Goal: Browse casually

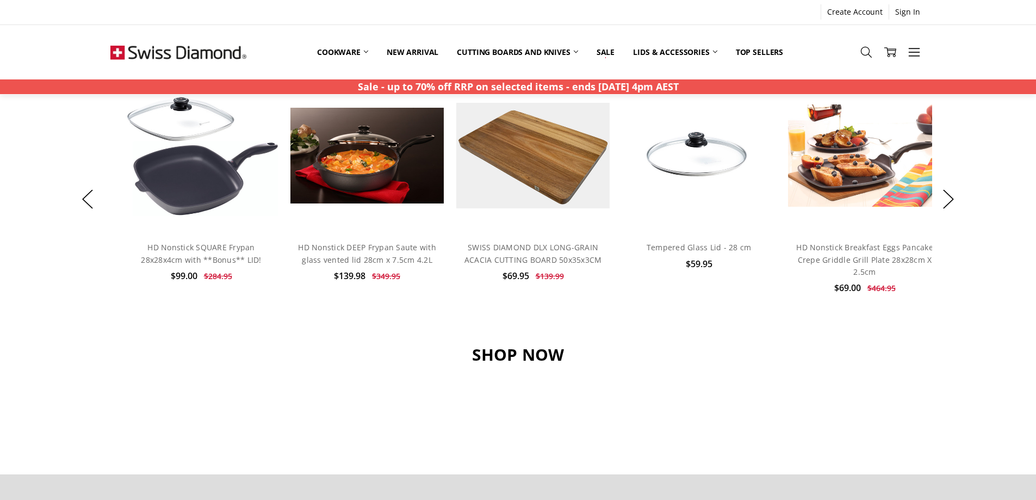
scroll to position [870, 0]
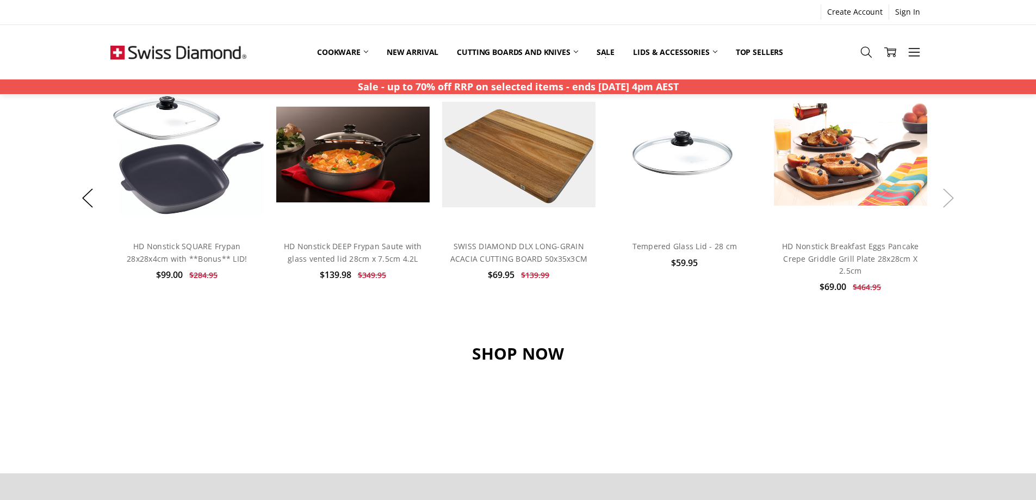
click at [947, 200] on button "Next" at bounding box center [948, 198] width 22 height 33
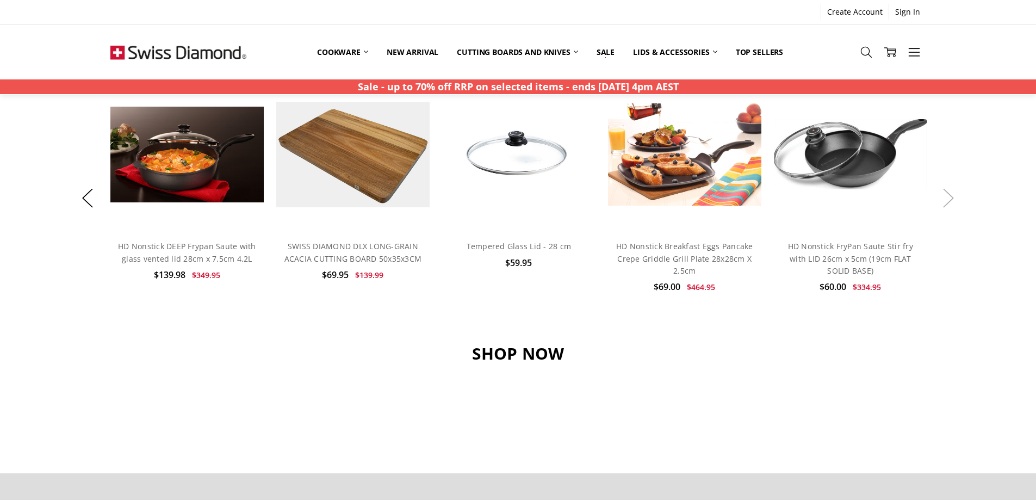
click at [947, 200] on button "Next" at bounding box center [948, 198] width 22 height 33
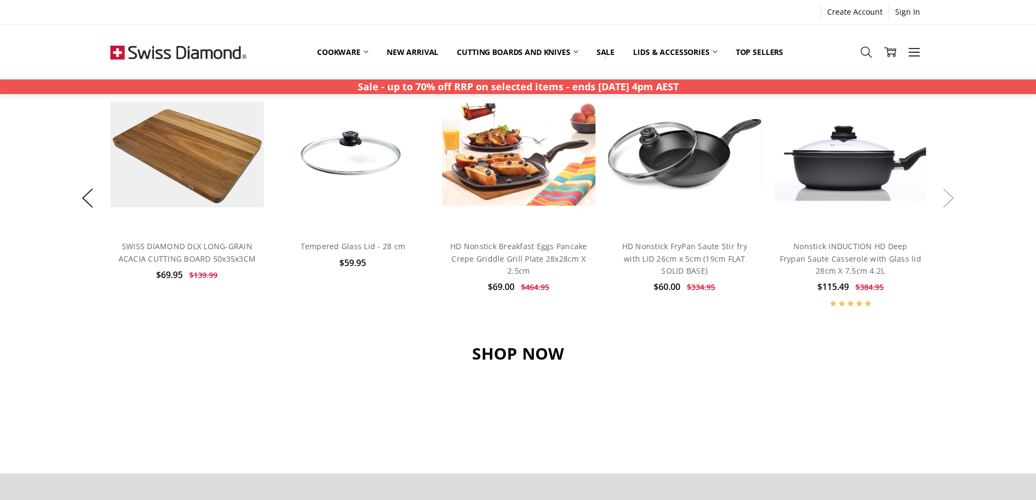
click at [947, 200] on button "Next" at bounding box center [948, 198] width 22 height 33
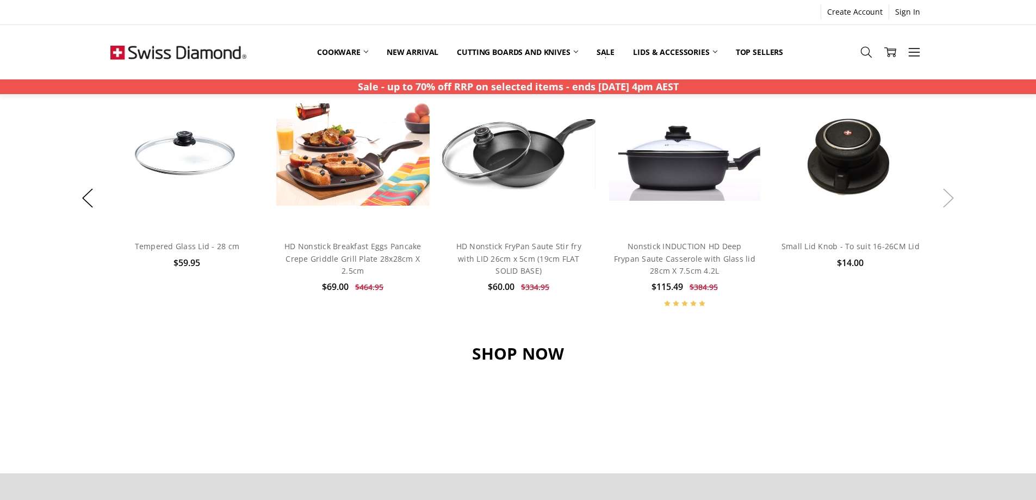
click at [947, 200] on button "Next" at bounding box center [948, 198] width 22 height 33
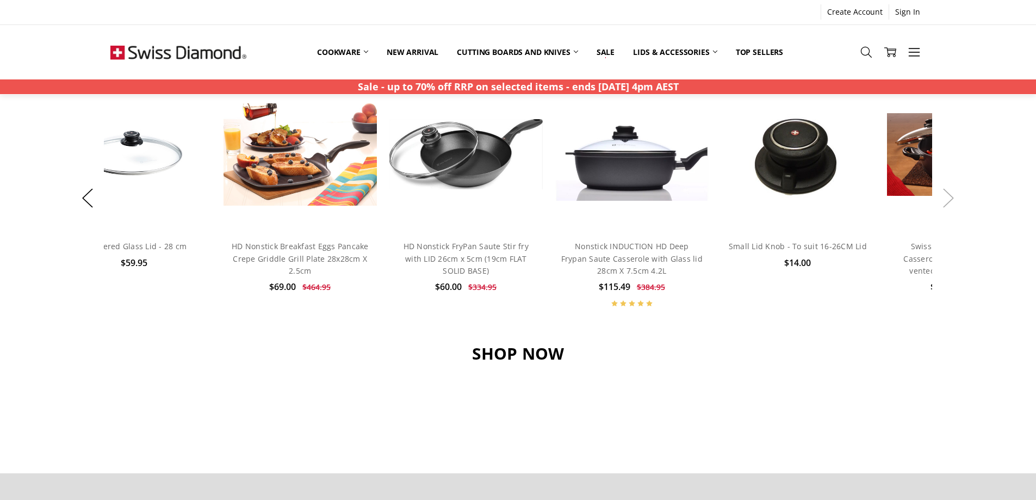
click at [947, 200] on button "Next" at bounding box center [948, 198] width 22 height 33
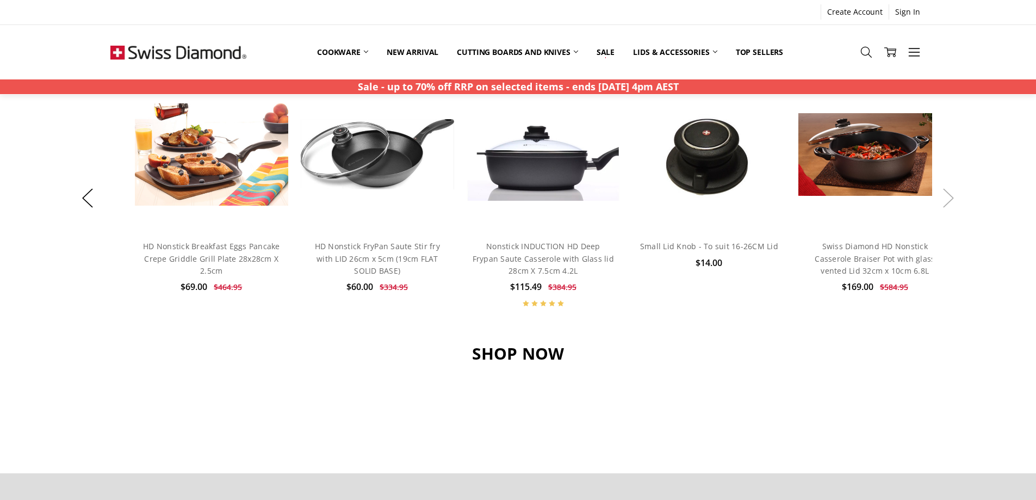
click at [947, 200] on button "Next" at bounding box center [948, 198] width 22 height 33
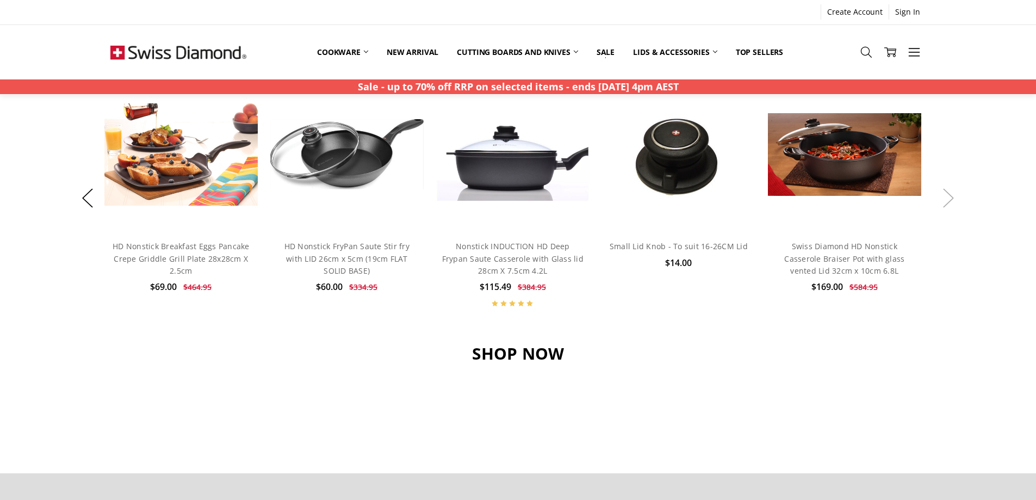
click at [947, 200] on button "Next" at bounding box center [948, 198] width 22 height 33
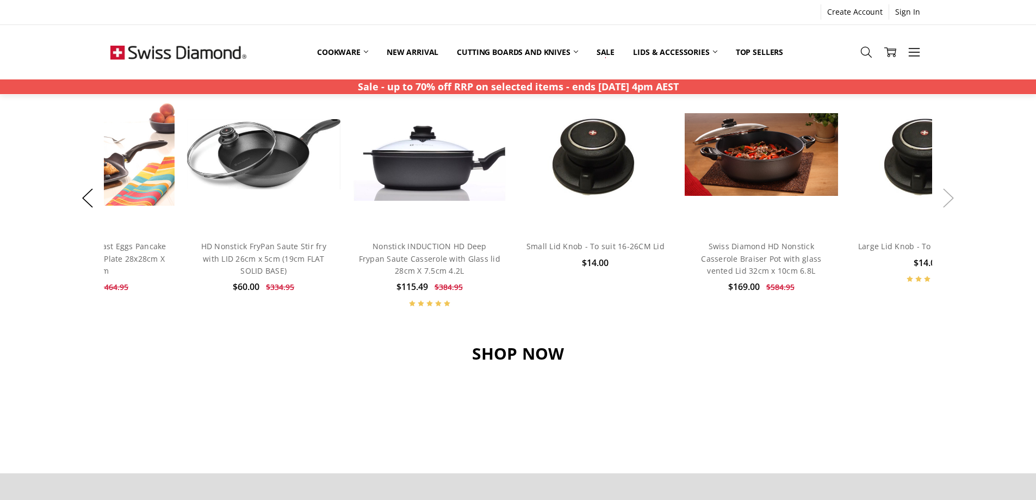
click at [947, 200] on button "Next" at bounding box center [948, 198] width 22 height 33
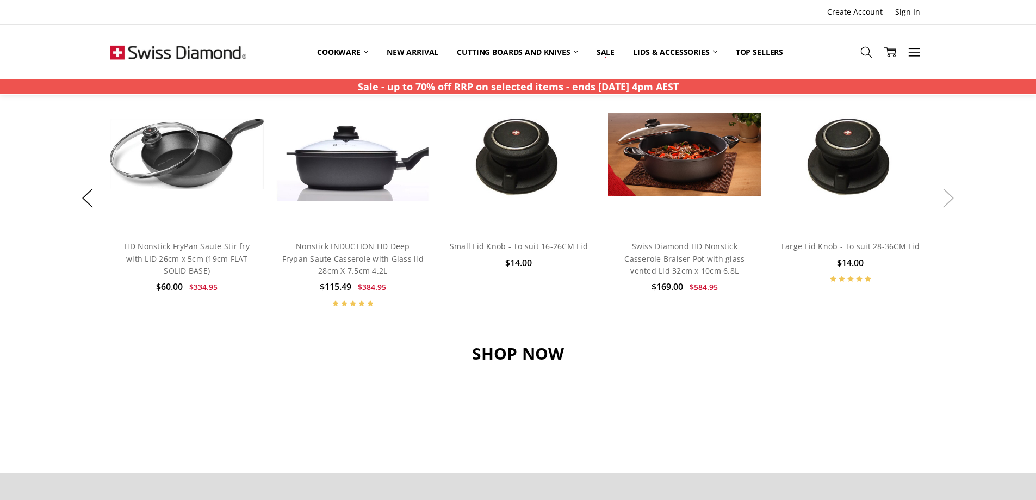
click at [947, 200] on button "Next" at bounding box center [948, 198] width 22 height 33
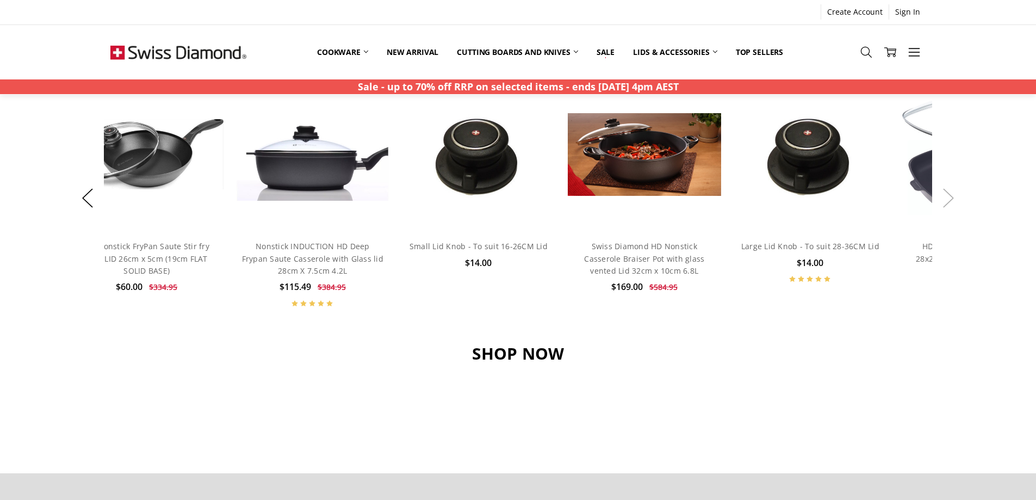
click at [947, 200] on button "Next" at bounding box center [948, 198] width 22 height 33
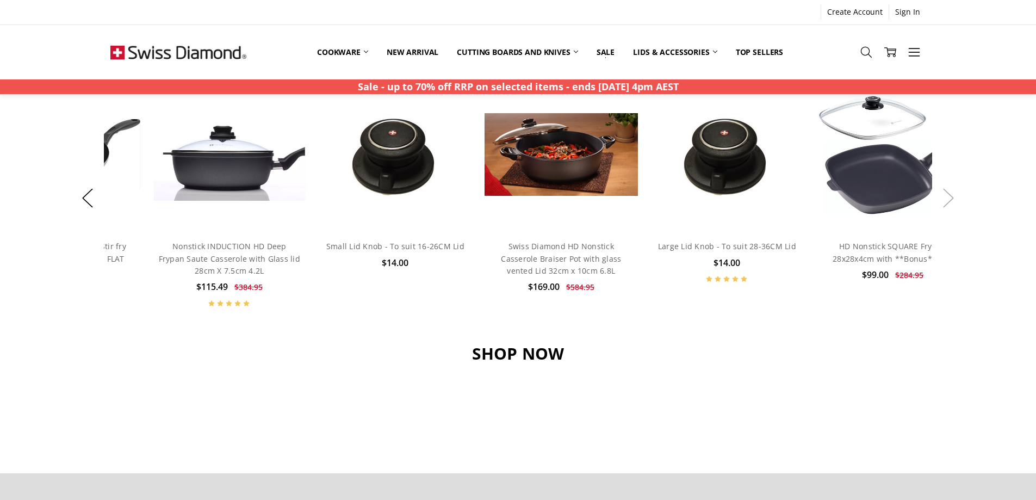
click at [947, 200] on button "Next" at bounding box center [948, 198] width 22 height 33
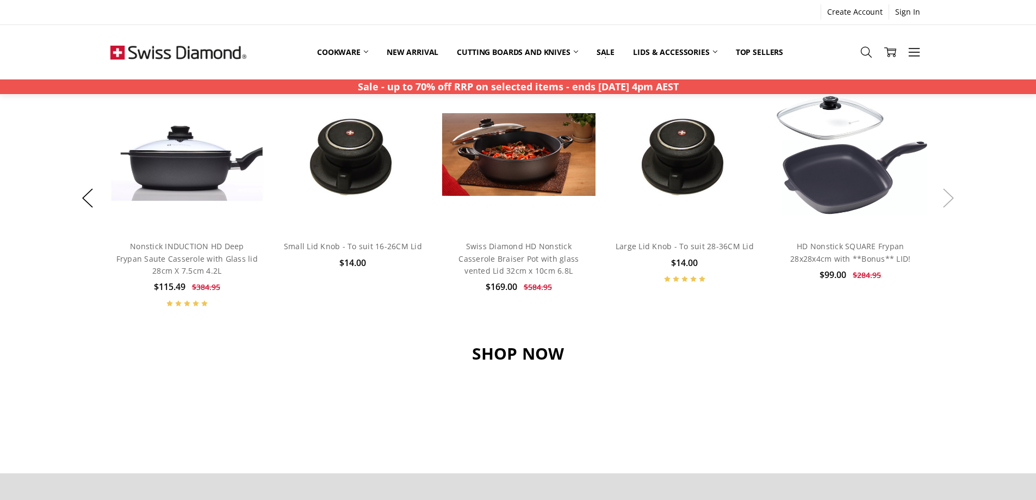
click at [944, 194] on button "Next" at bounding box center [948, 198] width 22 height 33
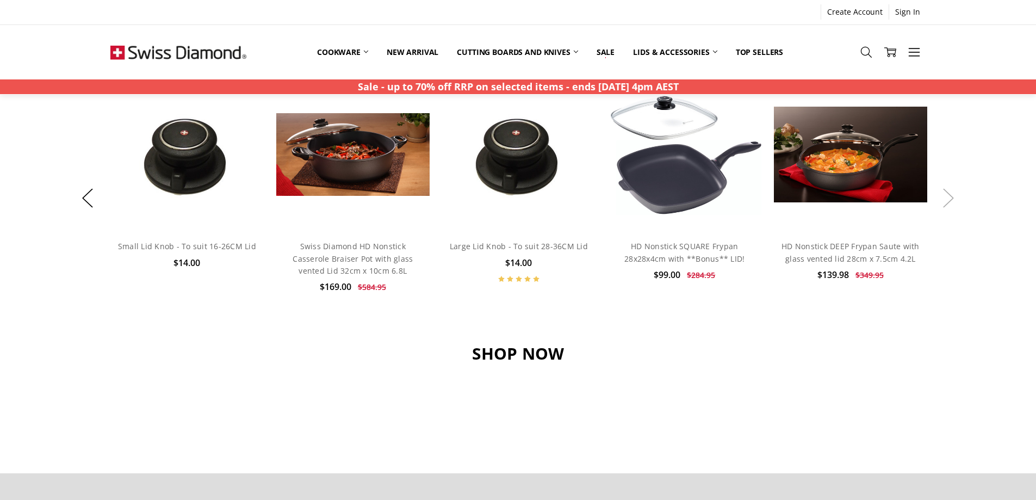
click at [944, 194] on button "Next" at bounding box center [948, 198] width 22 height 33
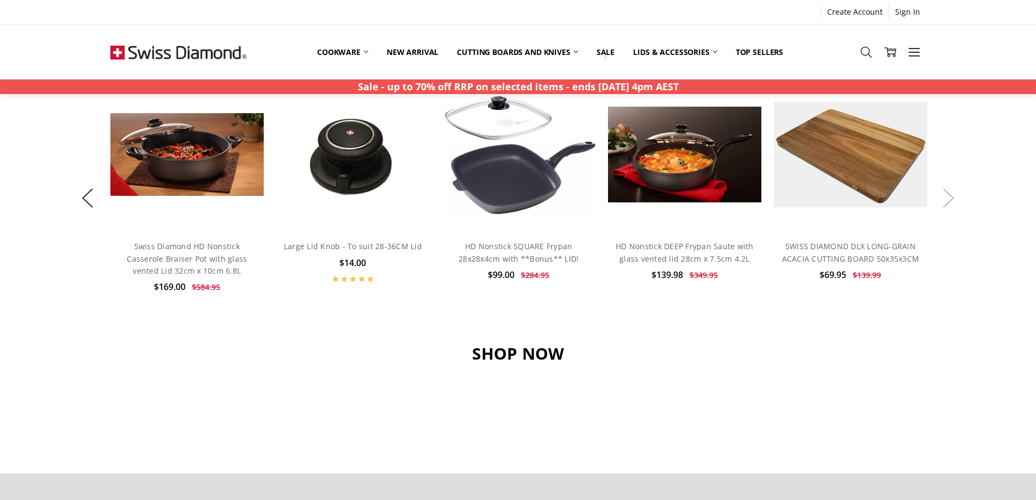
click at [944, 194] on button "Next" at bounding box center [948, 198] width 22 height 33
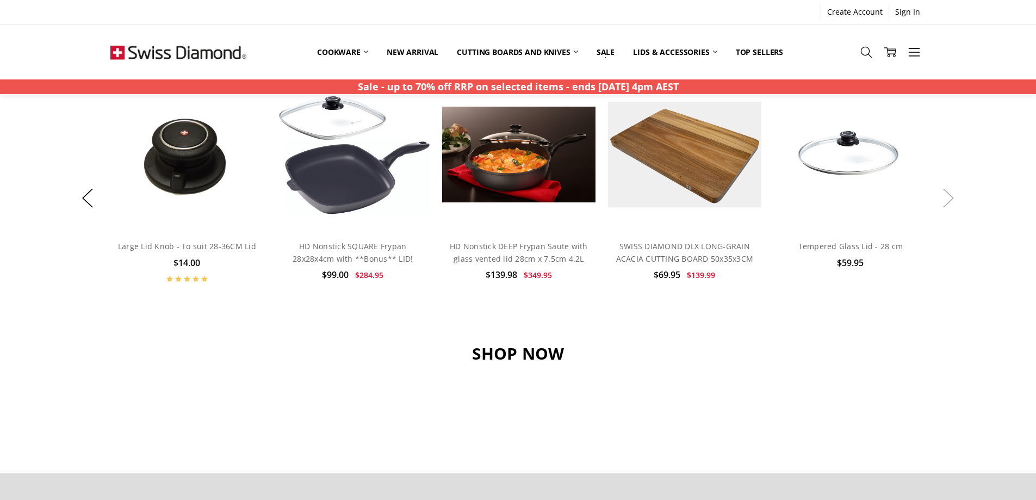
click at [944, 194] on button "Next" at bounding box center [948, 198] width 22 height 33
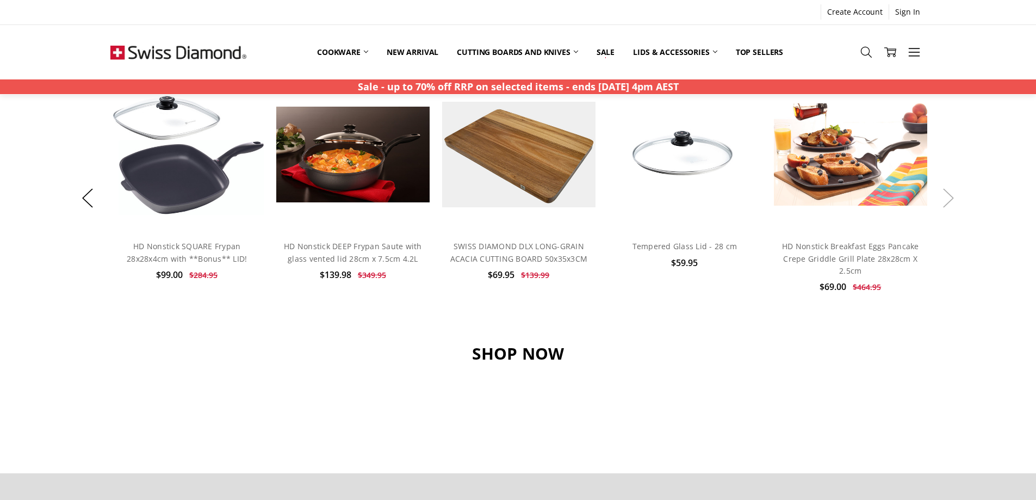
click at [944, 194] on button "Next" at bounding box center [948, 198] width 22 height 33
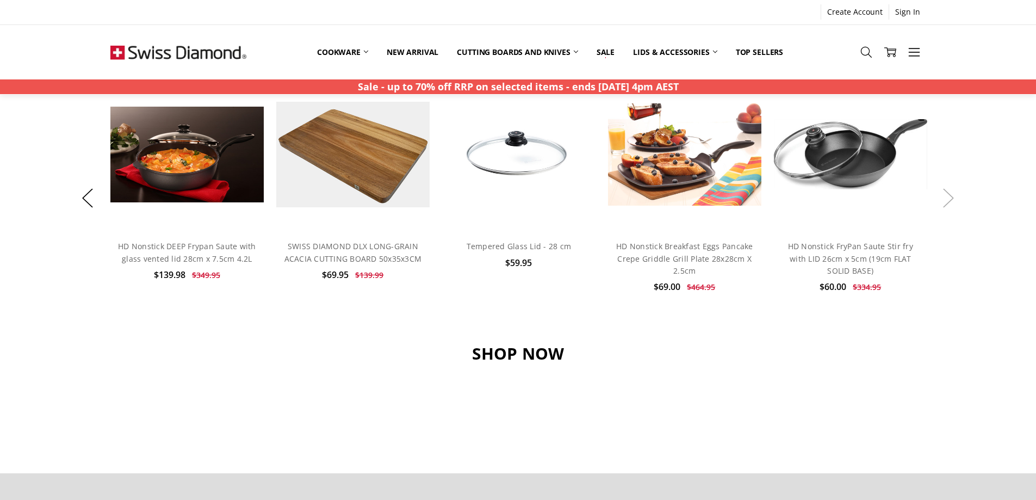
click at [944, 194] on button "Next" at bounding box center [948, 198] width 22 height 33
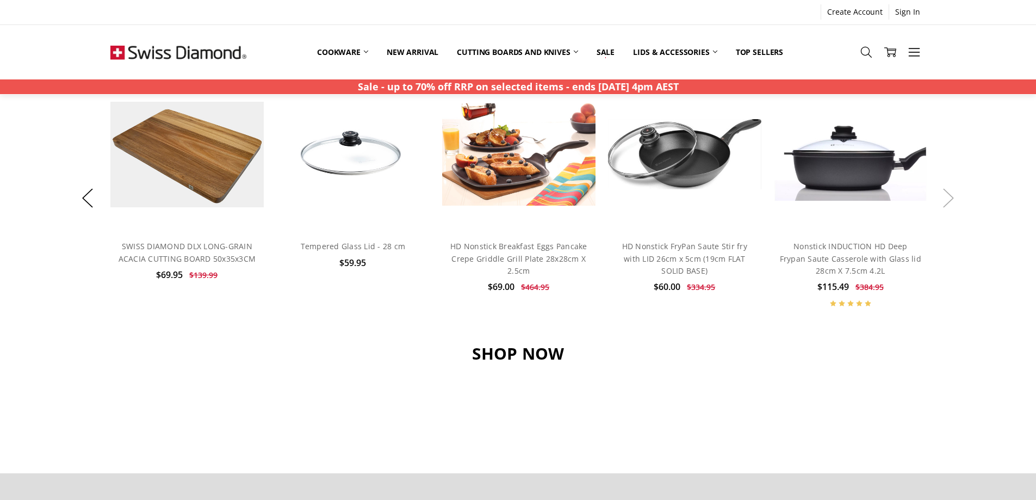
click at [944, 194] on button "Next" at bounding box center [948, 198] width 22 height 33
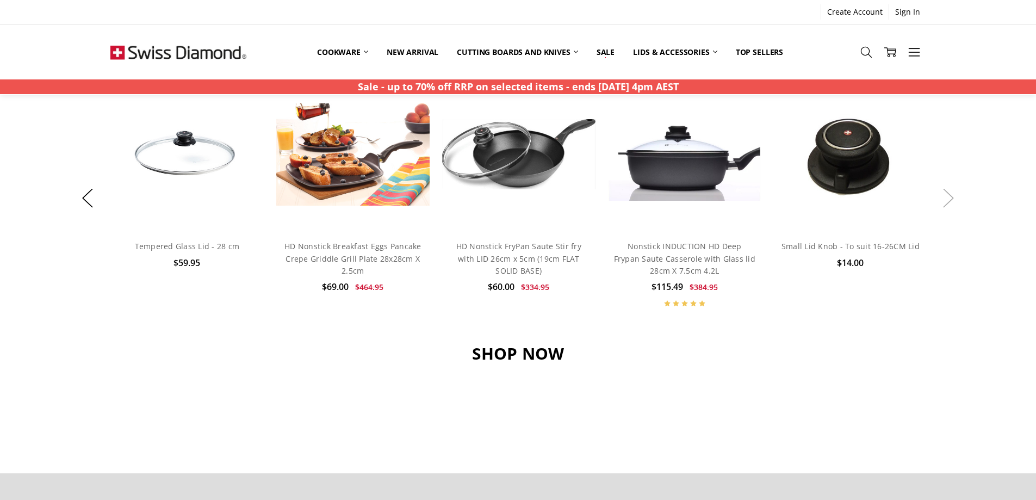
click at [944, 194] on button "Next" at bounding box center [948, 198] width 22 height 33
